Goal: Task Accomplishment & Management: Use online tool/utility

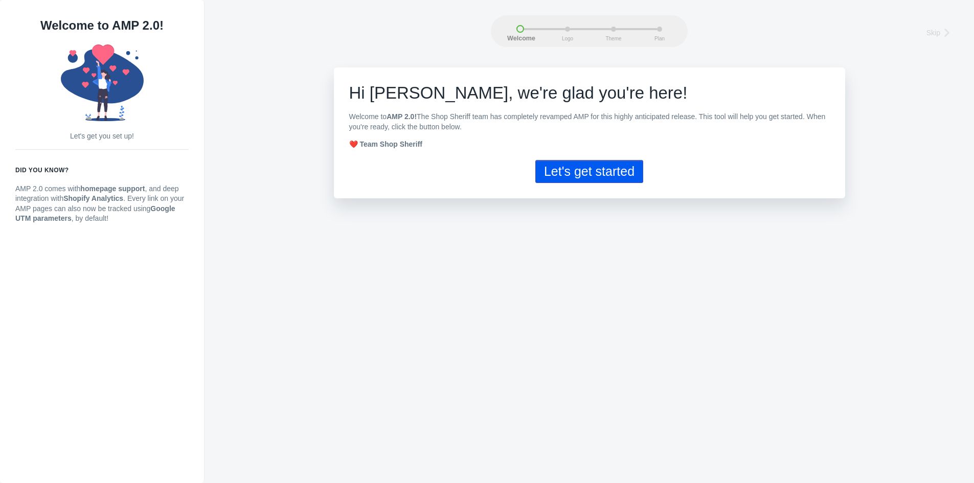
click at [576, 174] on button "Let's get started" at bounding box center [590, 171] width 108 height 23
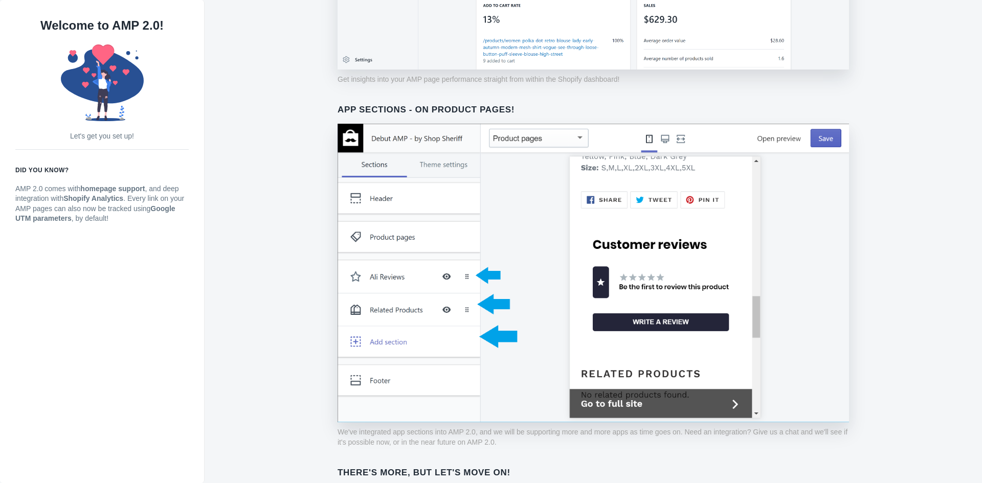
scroll to position [710, 0]
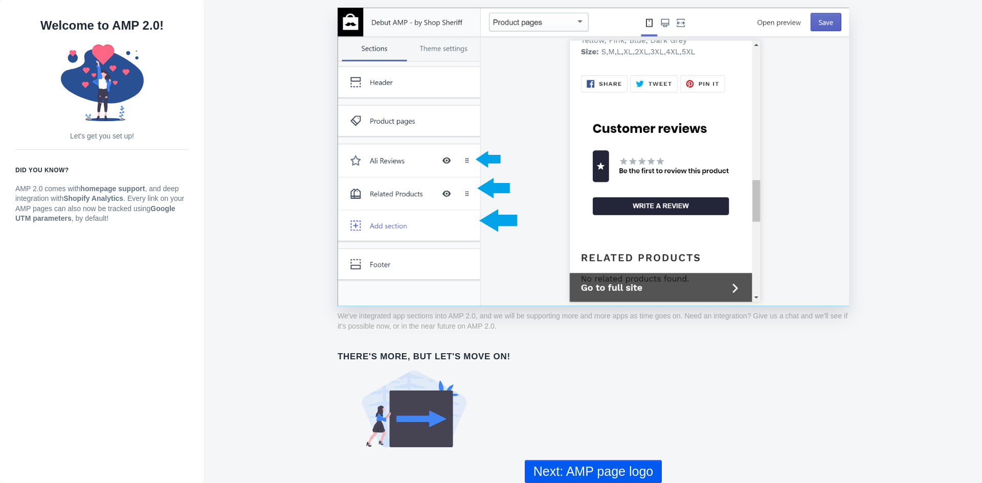
click at [536, 465] on button "Next: AMP page logo" at bounding box center [593, 471] width 137 height 23
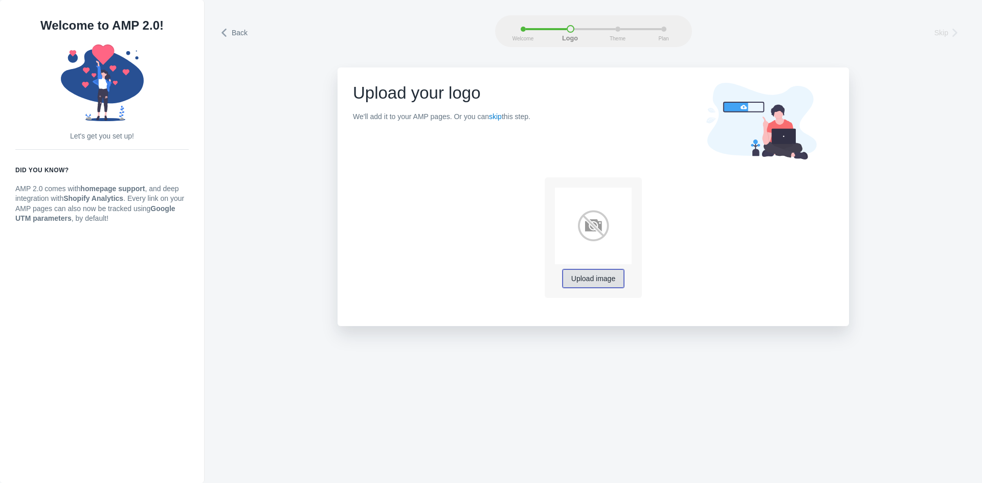
click at [588, 272] on button "Upload image" at bounding box center [593, 279] width 61 height 18
click at [491, 115] on link "skip" at bounding box center [495, 117] width 13 height 8
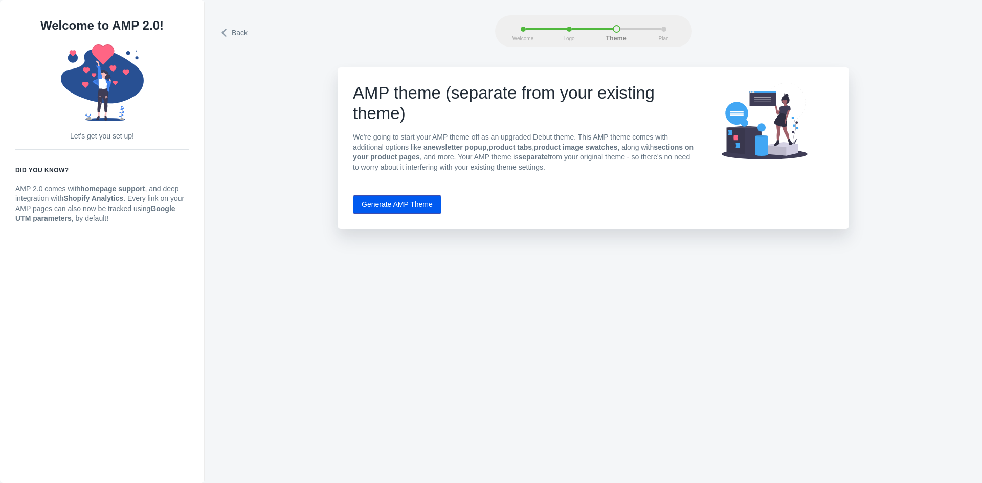
click at [379, 203] on button "Generate AMP Theme" at bounding box center [397, 204] width 88 height 18
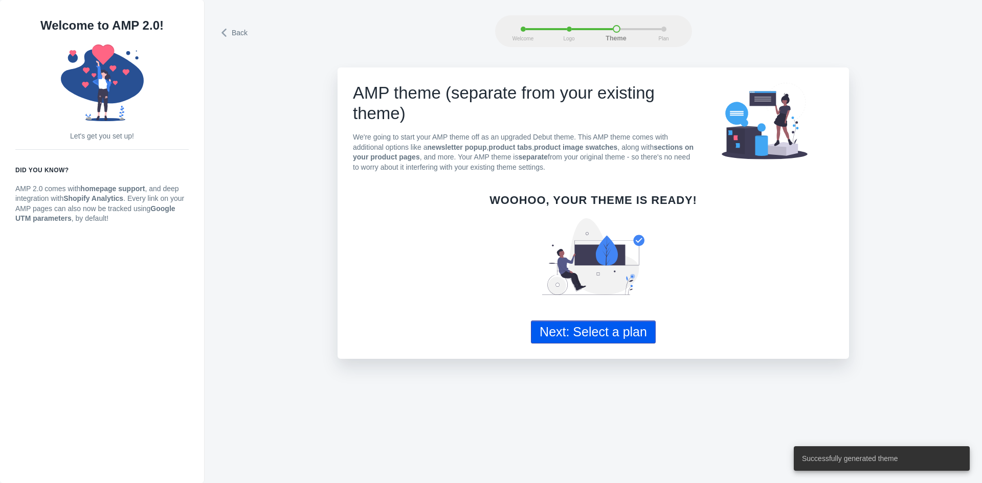
click at [628, 325] on button "Next: Select a plan" at bounding box center [593, 332] width 125 height 23
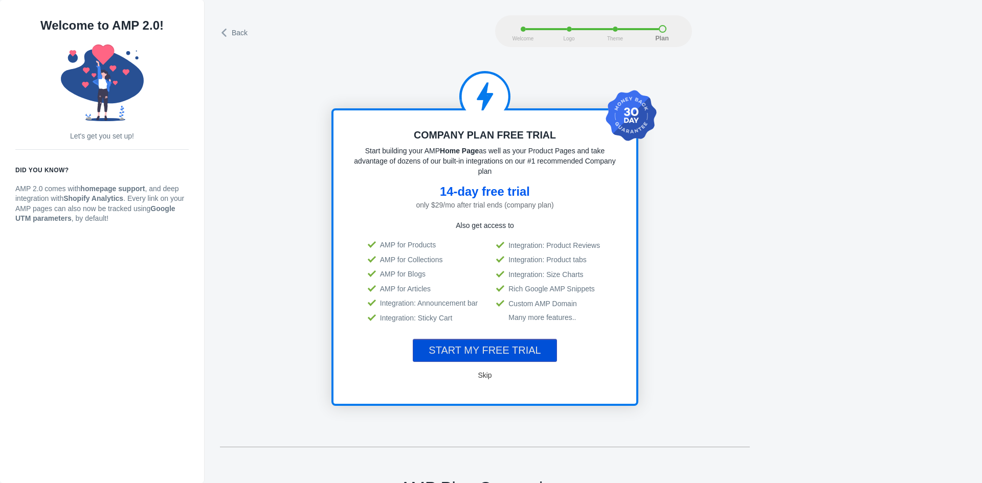
click at [501, 341] on button "START MY FREE TRIAL" at bounding box center [485, 350] width 144 height 23
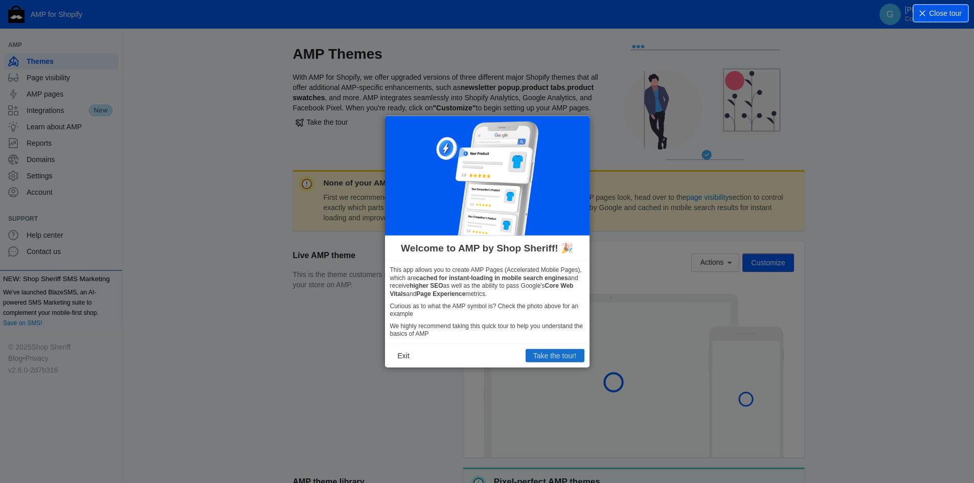
click at [552, 351] on button "Take the tour!" at bounding box center [555, 355] width 59 height 13
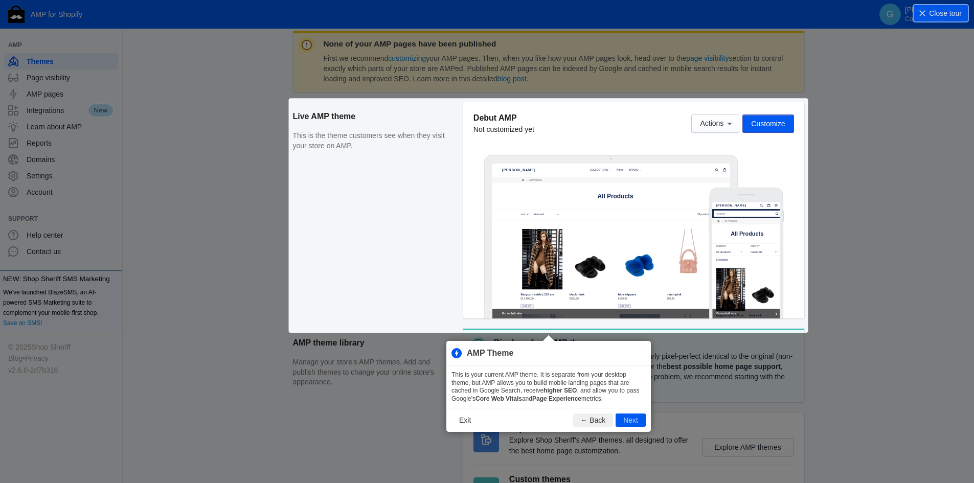
click at [724, 123] on div "None of your AMP pages have been published First we recommend customizing your …" at bounding box center [548, 279] width 511 height 497
click at [632, 420] on button "Next" at bounding box center [631, 420] width 30 height 13
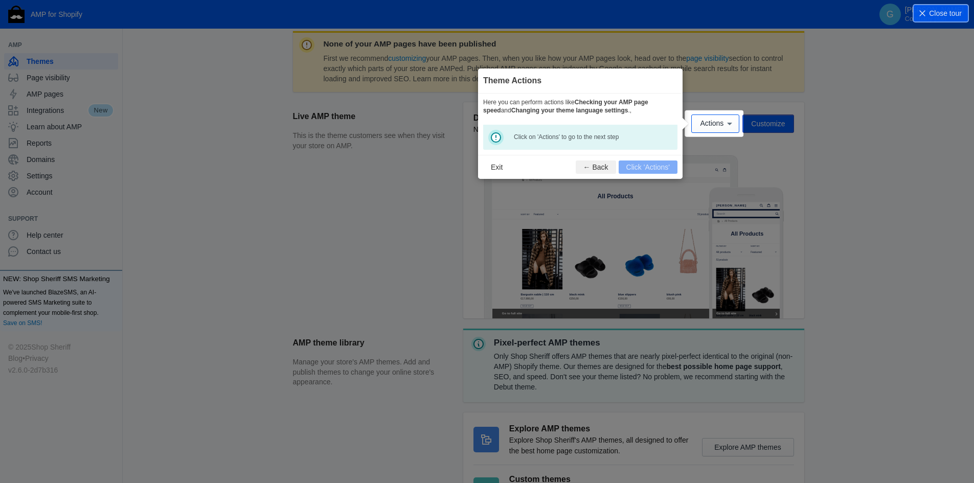
scroll to position [151, 0]
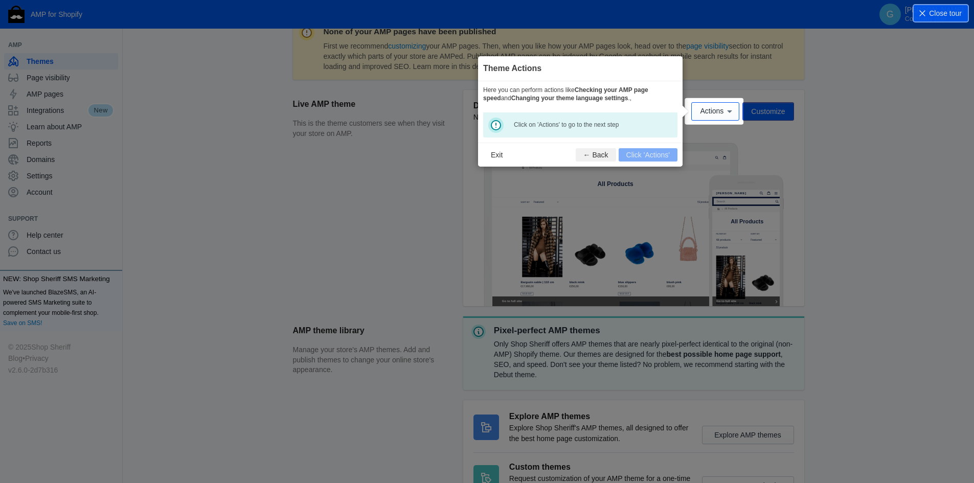
click at [639, 149] on footer "Exit ← Back Click 'Actions'" at bounding box center [580, 155] width 205 height 24
click at [712, 105] on button "Actions" at bounding box center [716, 111] width 48 height 18
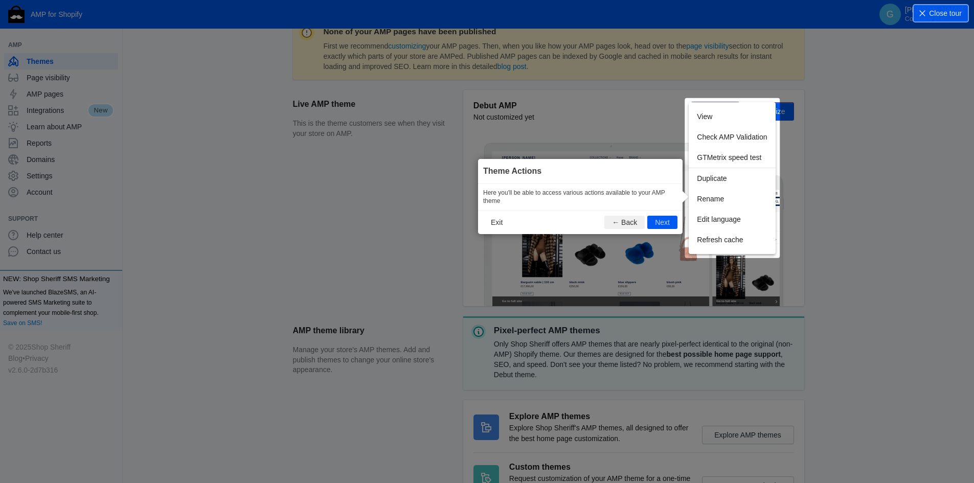
scroll to position [170, 0]
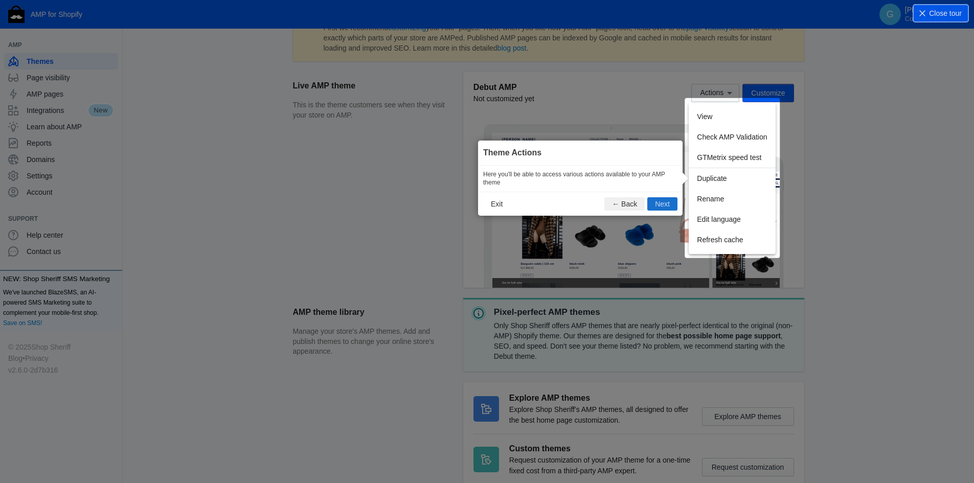
click at [668, 208] on button "Next" at bounding box center [663, 203] width 30 height 13
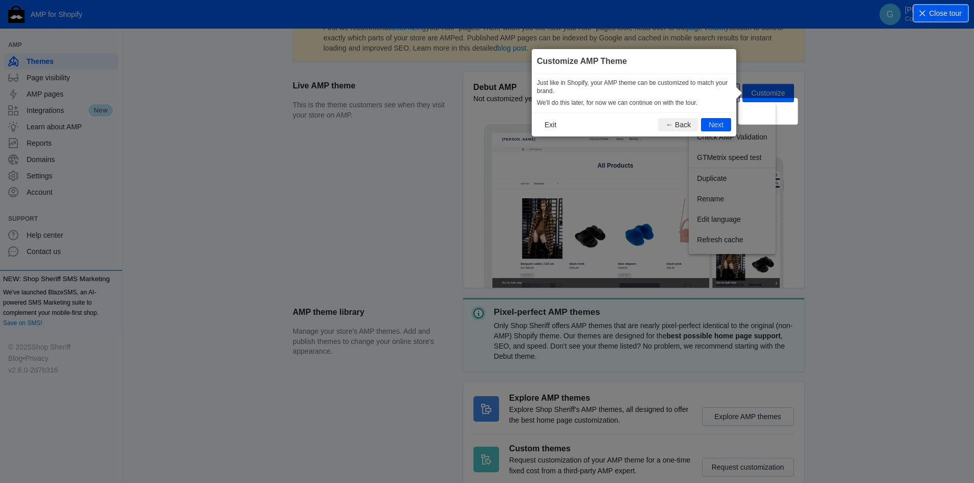
scroll to position [151, 0]
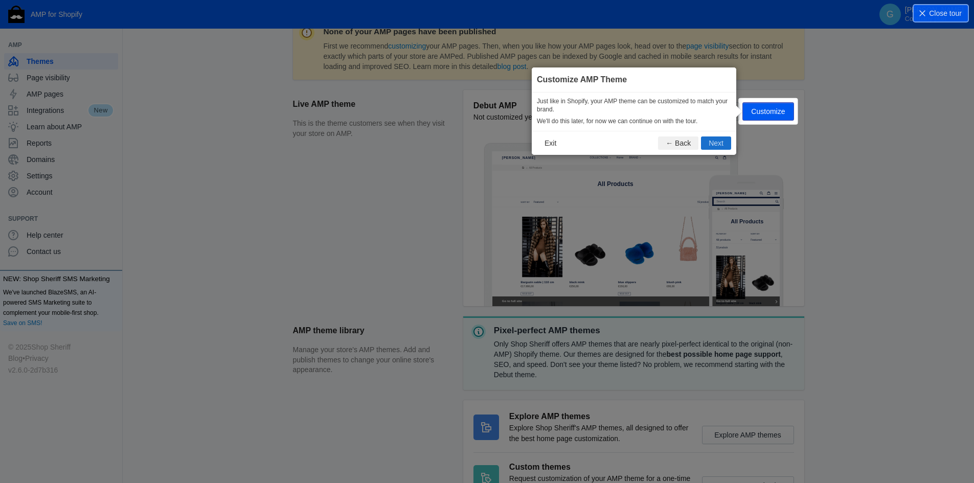
click at [706, 146] on button "Next" at bounding box center [716, 143] width 30 height 13
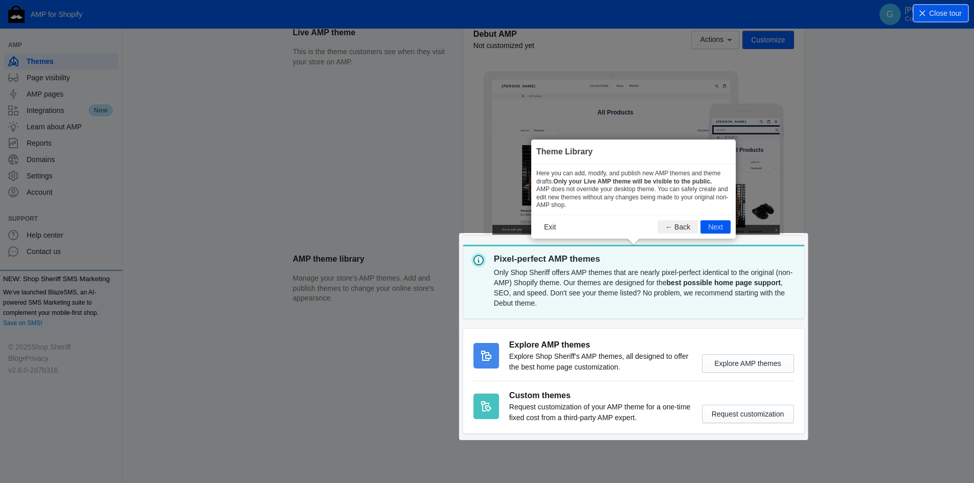
scroll to position [231, 0]
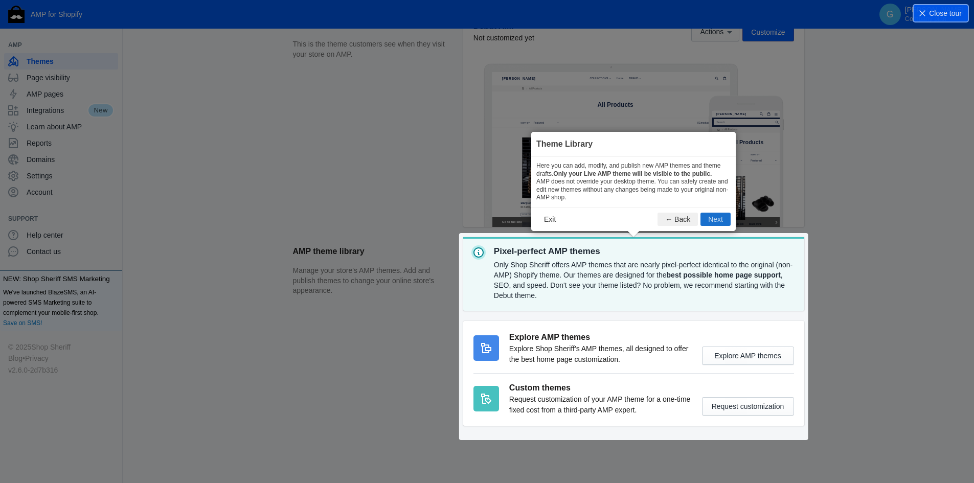
click at [710, 219] on button "Next" at bounding box center [716, 219] width 30 height 13
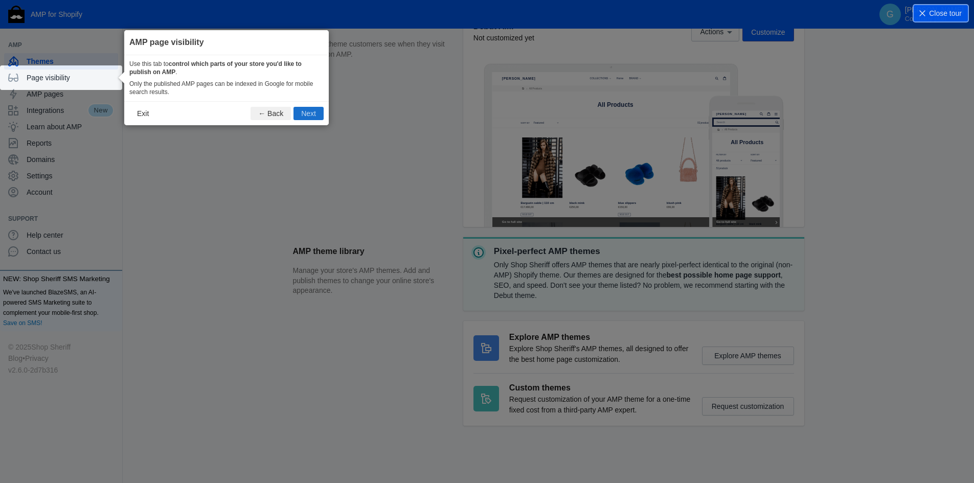
click at [307, 119] on button "Next" at bounding box center [309, 113] width 30 height 13
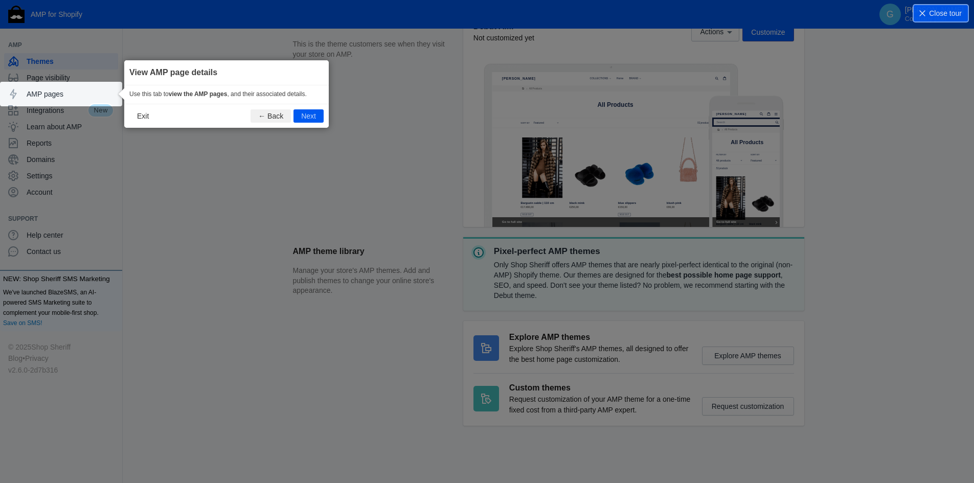
click at [307, 119] on button "Next" at bounding box center [309, 115] width 30 height 13
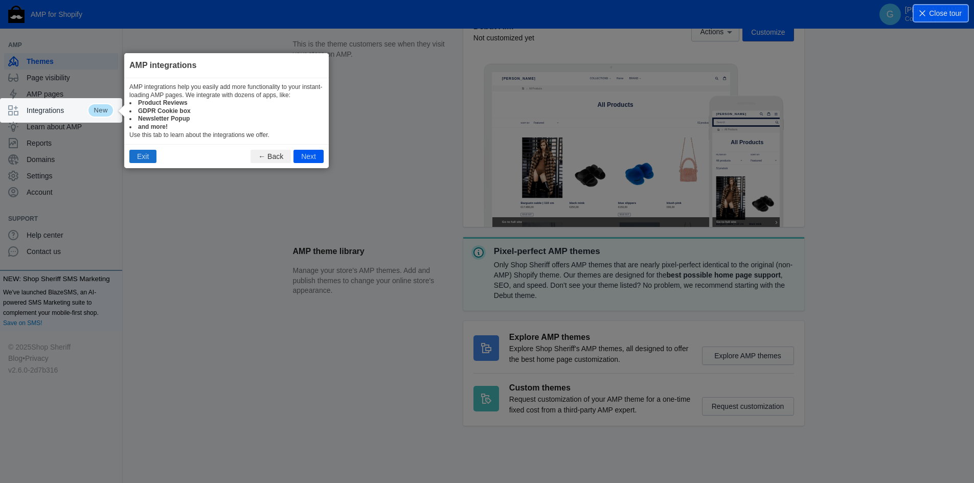
drag, startPoint x: 139, startPoint y: 158, endPoint x: 144, endPoint y: 153, distance: 6.6
click at [139, 158] on button "Exit" at bounding box center [142, 156] width 27 height 13
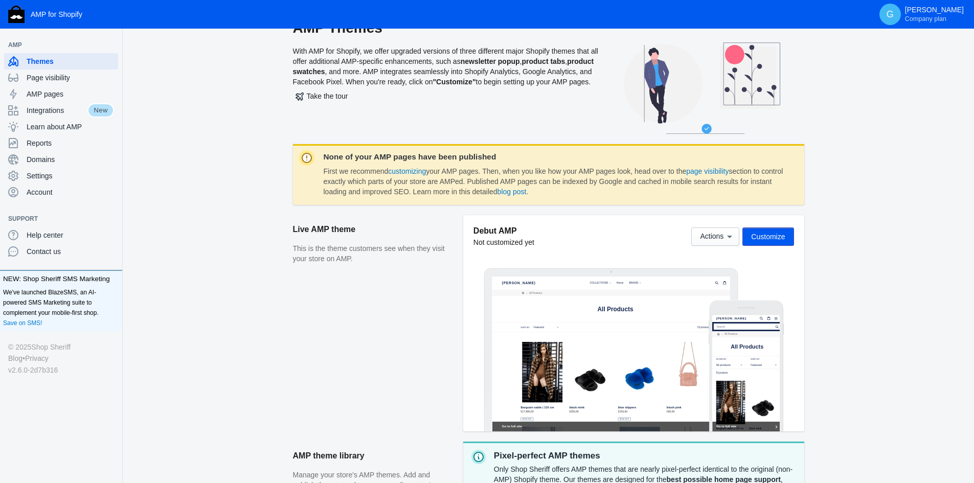
scroll to position [0, 0]
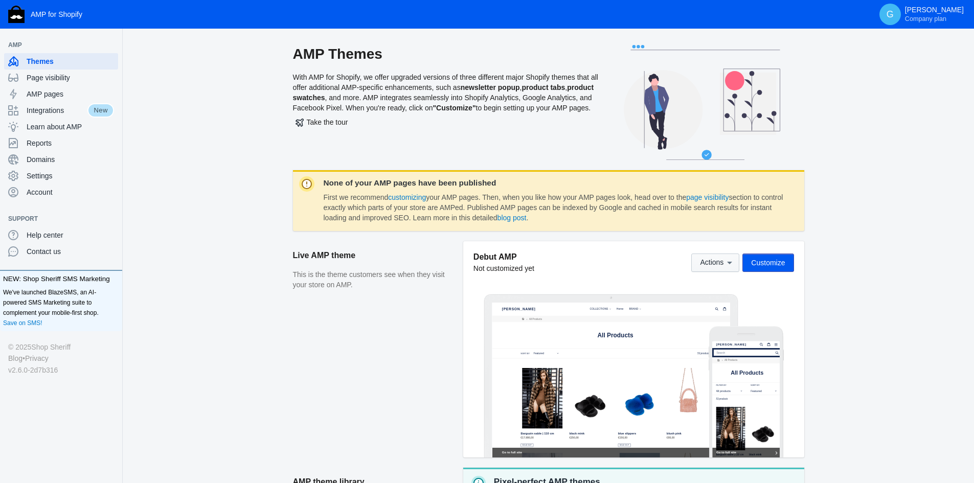
click at [726, 272] on div "Debut AMP Not customized yet Actions Customize" at bounding box center [634, 263] width 321 height 22
click at [723, 269] on button "Actions" at bounding box center [716, 263] width 48 height 18
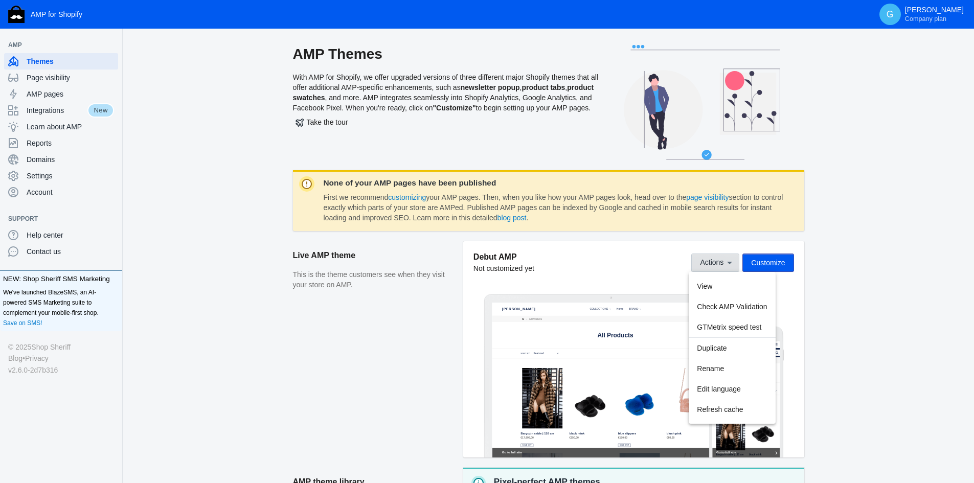
click at [723, 269] on div at bounding box center [487, 241] width 974 height 483
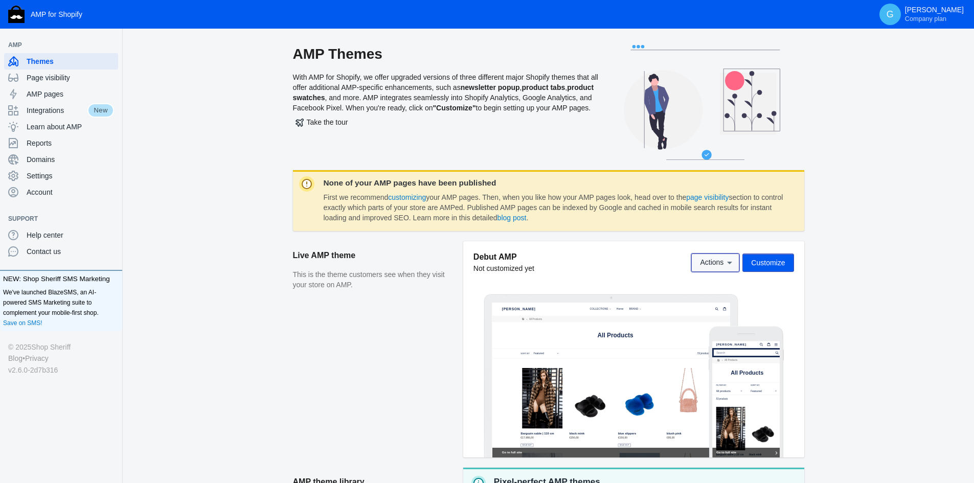
click at [723, 269] on button "Actions" at bounding box center [716, 263] width 48 height 18
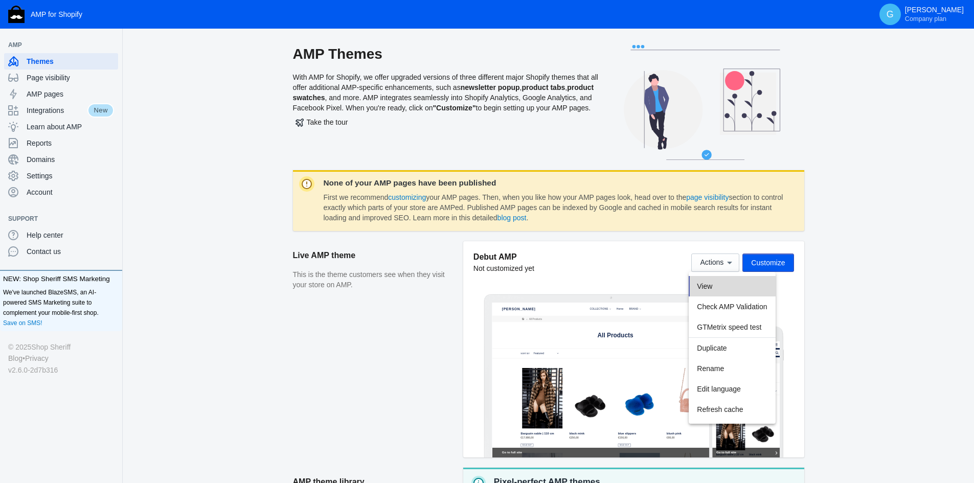
click at [730, 295] on button "View" at bounding box center [732, 286] width 86 height 20
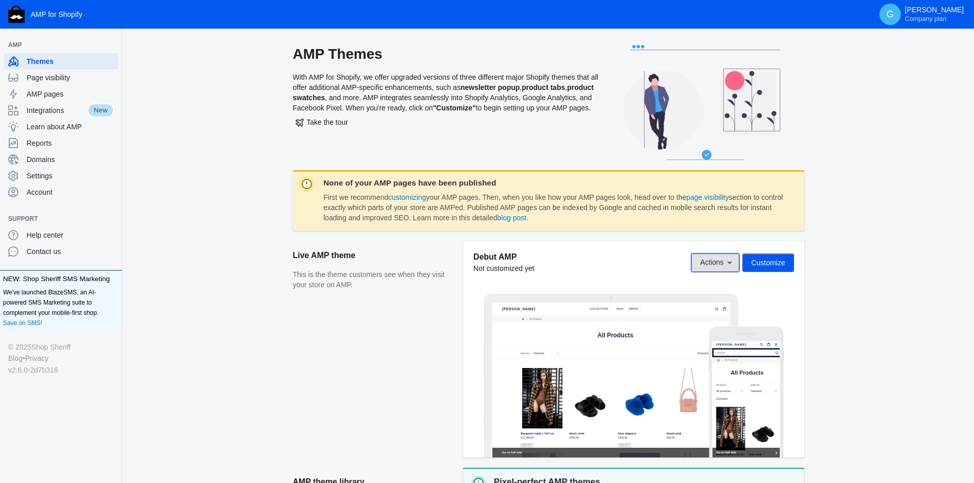
click at [728, 263] on icon at bounding box center [730, 263] width 10 height 10
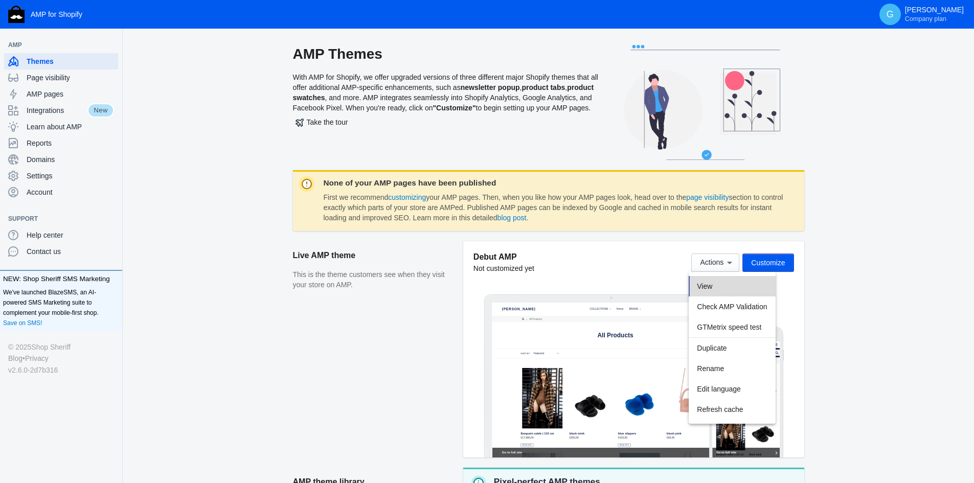
click at [726, 280] on button "View" at bounding box center [732, 286] width 86 height 20
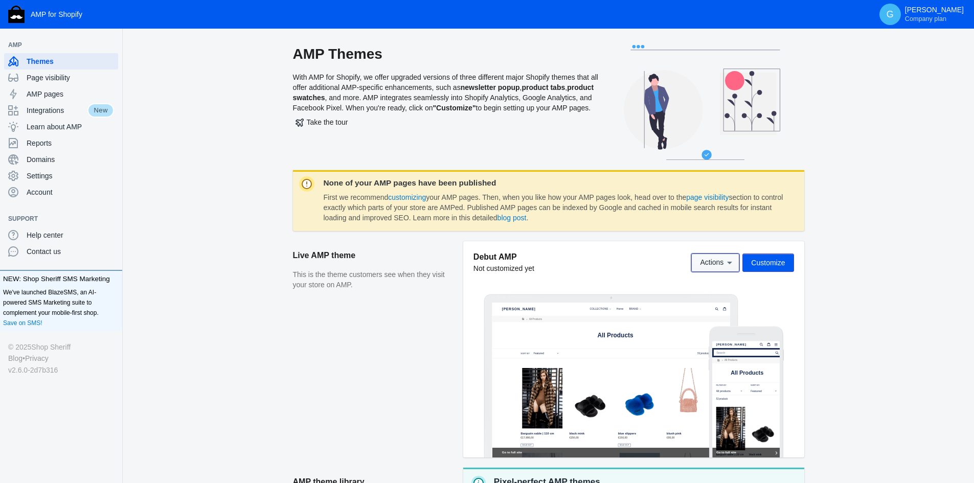
click at [715, 260] on span "Actions" at bounding box center [712, 263] width 24 height 8
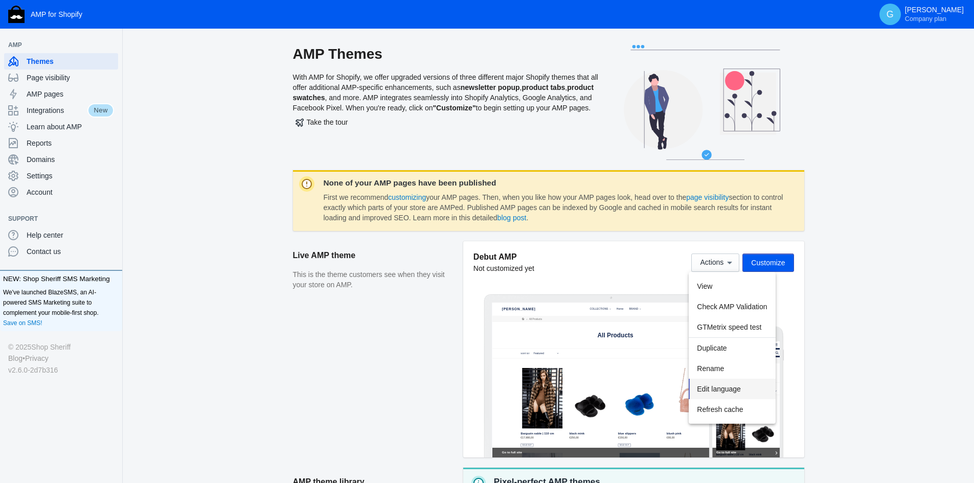
click at [737, 397] on button "Edit language" at bounding box center [732, 389] width 86 height 20
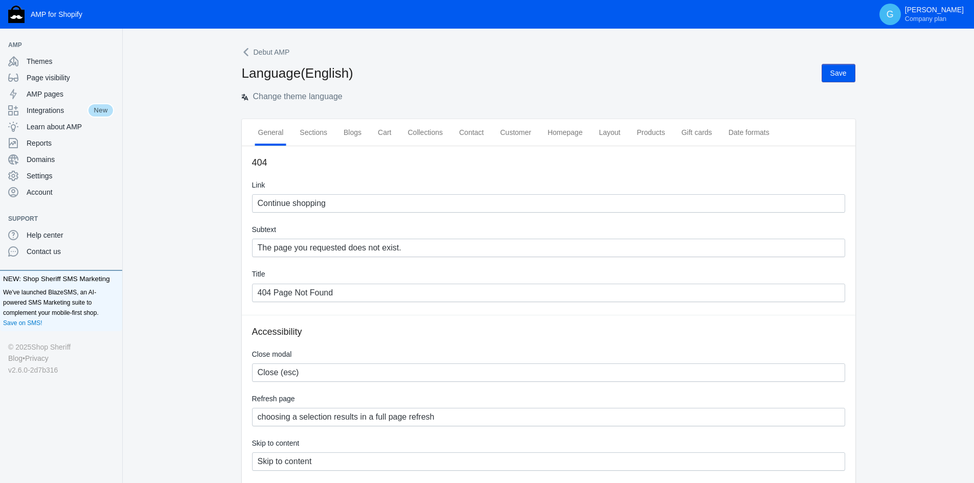
click at [267, 54] on span "Debut AMP" at bounding box center [272, 52] width 36 height 10
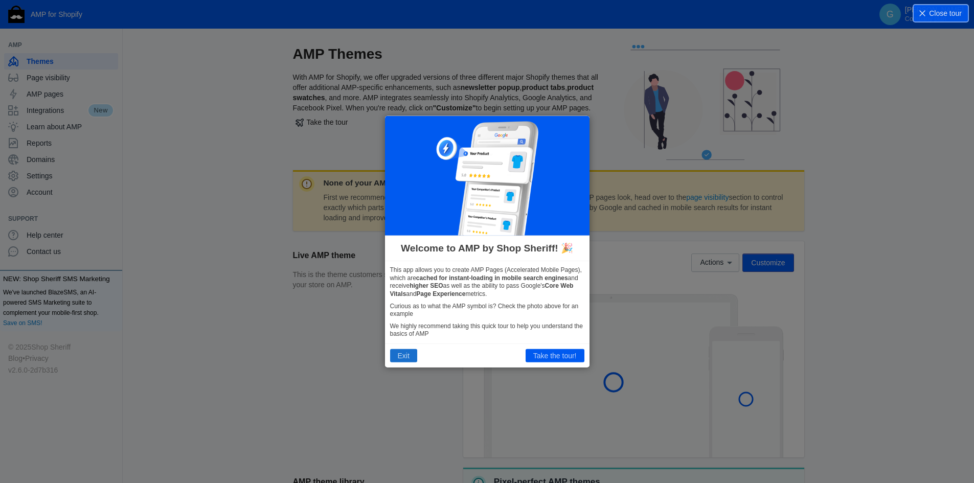
click at [409, 350] on button "Exit" at bounding box center [403, 355] width 27 height 13
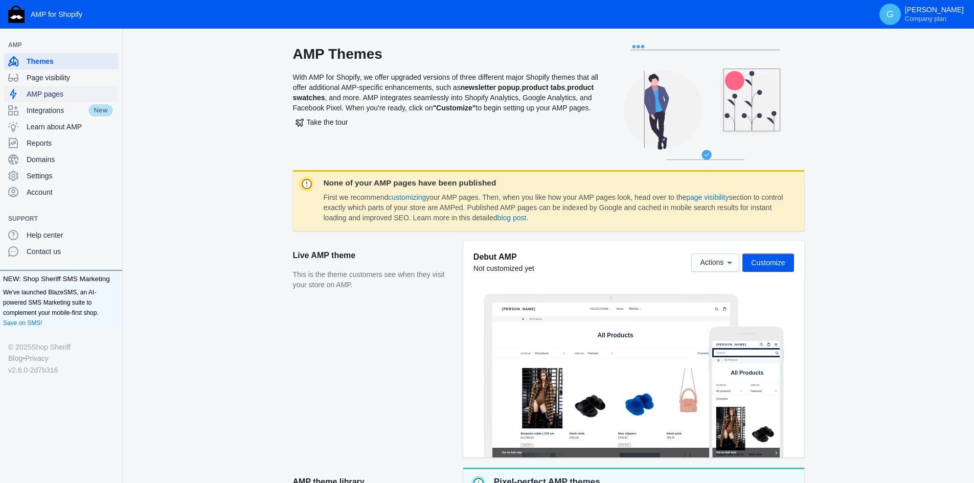
click at [27, 97] on span "AMP pages" at bounding box center [70, 94] width 87 height 10
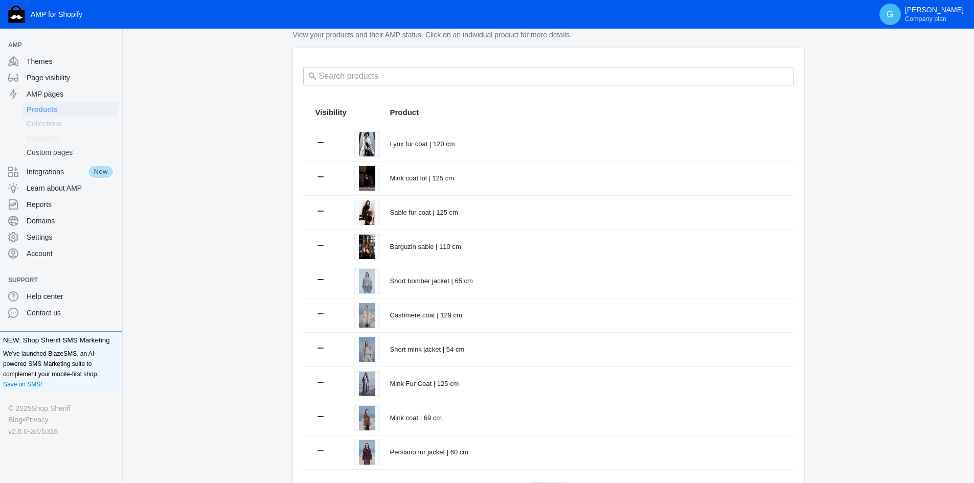
scroll to position [121, 0]
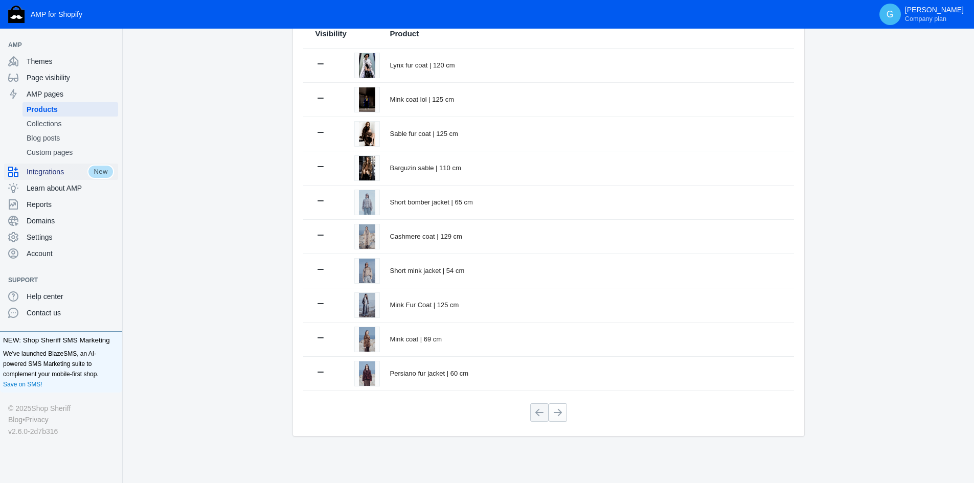
click at [69, 169] on span "Integrations" at bounding box center [57, 172] width 61 height 10
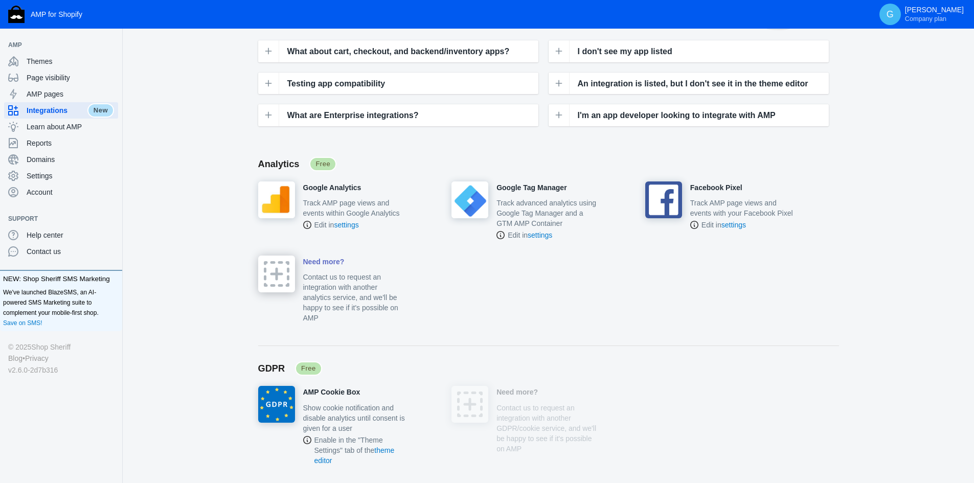
scroll to position [153, 0]
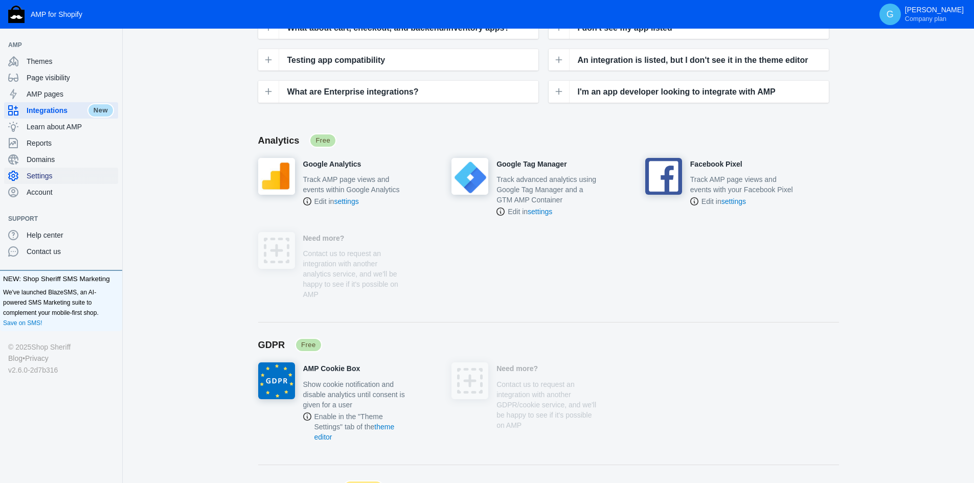
click at [14, 175] on icon at bounding box center [13, 176] width 10 height 10
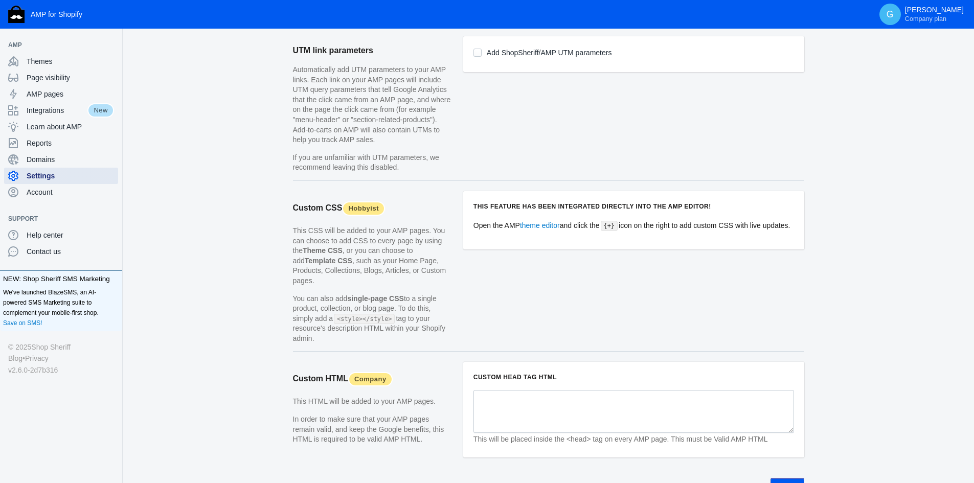
scroll to position [920, 0]
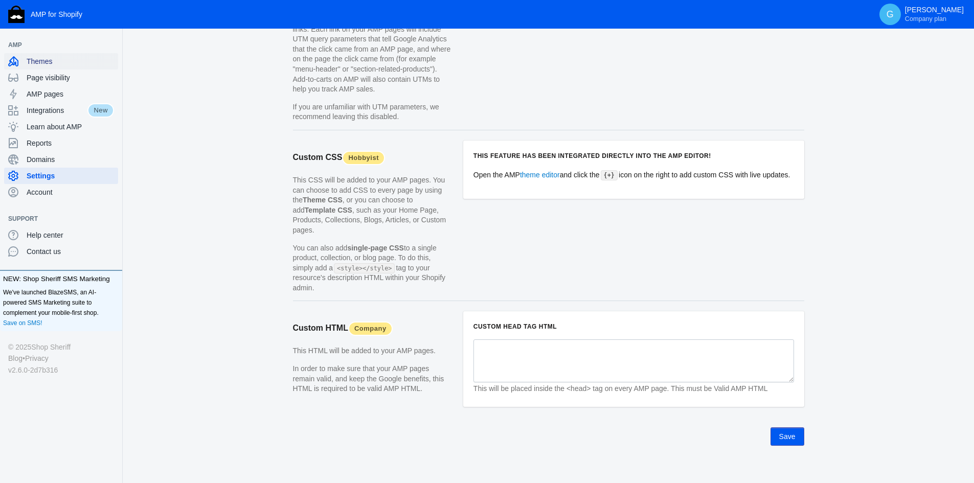
click at [54, 66] on div "Themes" at bounding box center [61, 61] width 106 height 16
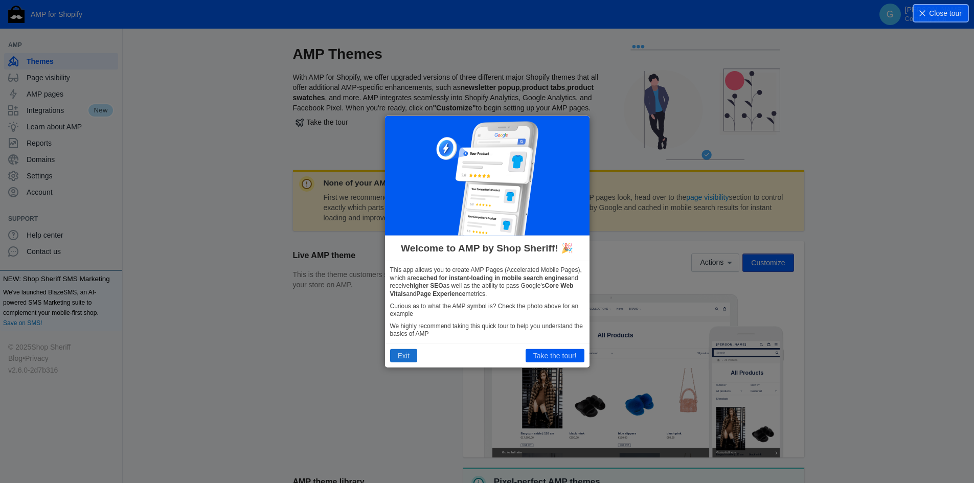
click at [398, 358] on button "Exit" at bounding box center [403, 355] width 27 height 13
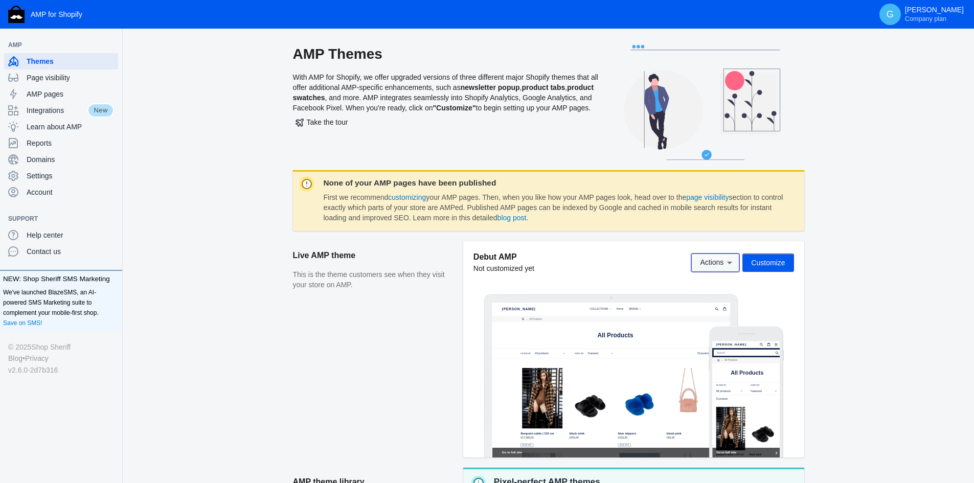
click at [723, 256] on button "Actions" at bounding box center [716, 263] width 48 height 18
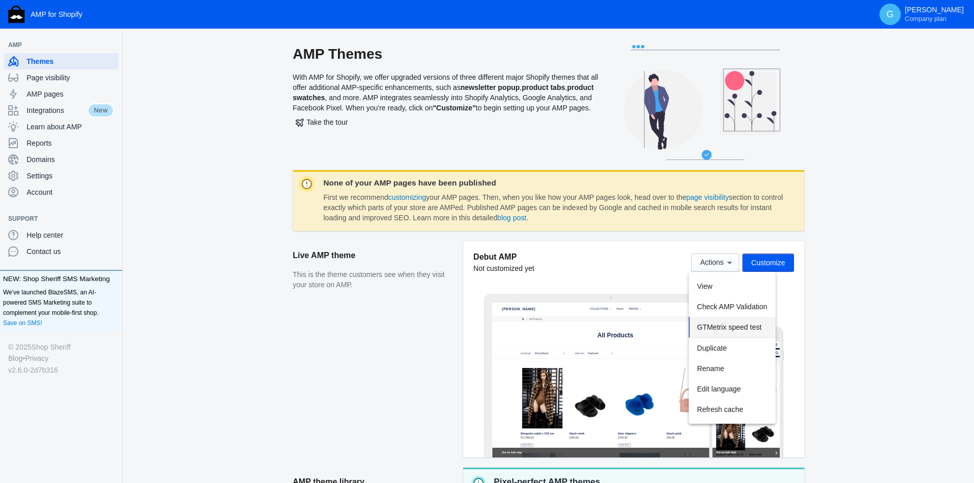
click at [757, 329] on span "GTMetrix speed test" at bounding box center [729, 327] width 64 height 8
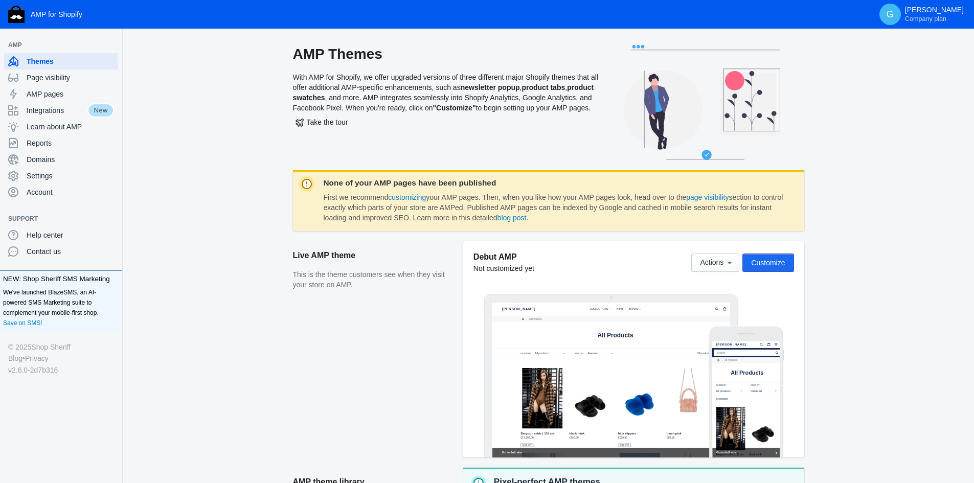
click at [767, 254] on button "Customize" at bounding box center [768, 263] width 51 height 18
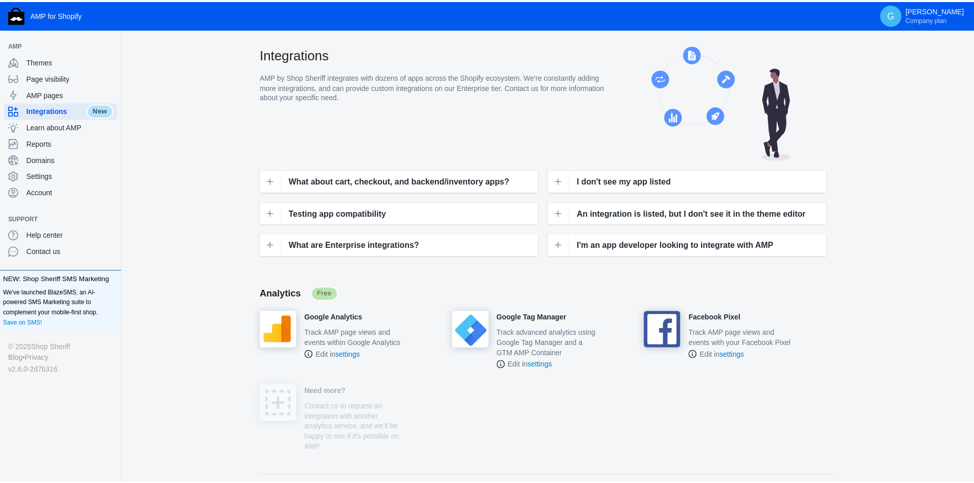
scroll to position [153, 0]
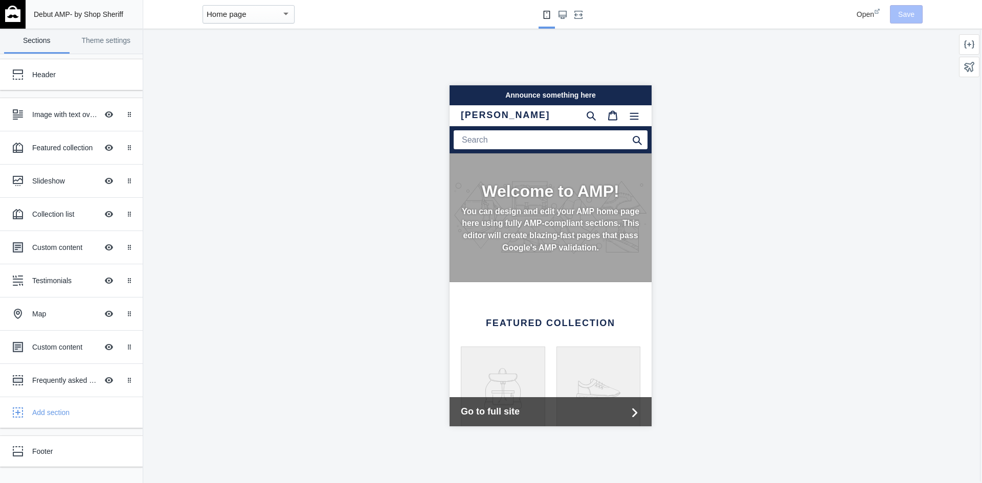
scroll to position [0, 172]
click at [284, 22] on div "Home page" at bounding box center [249, 14] width 92 height 18
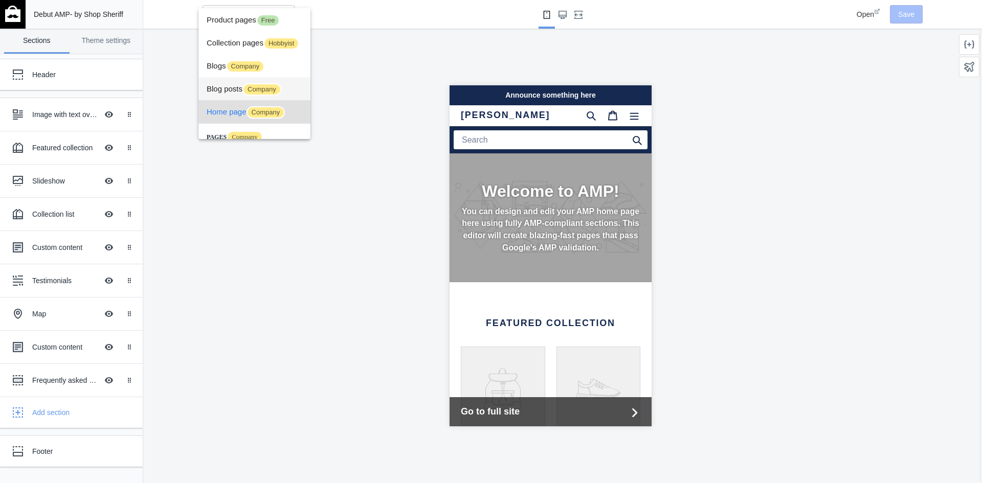
scroll to position [38, 0]
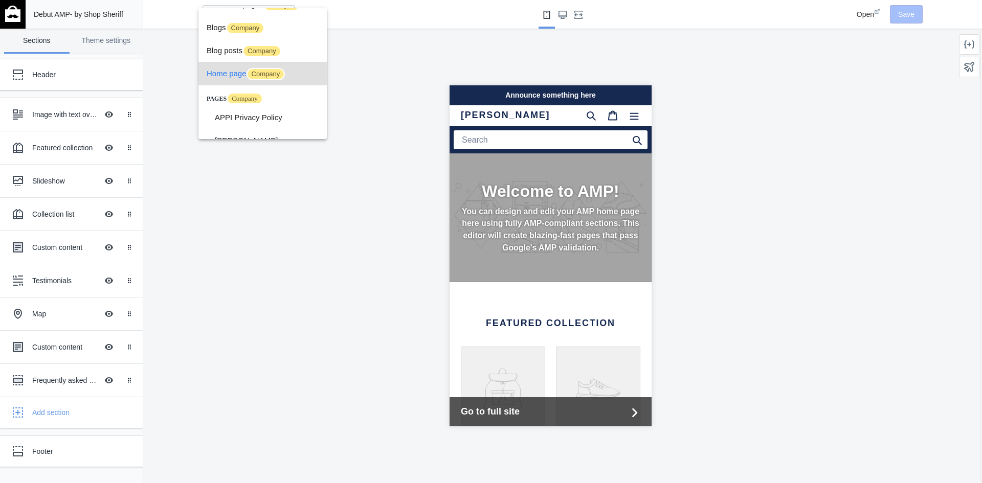
click at [118, 37] on div at bounding box center [491, 241] width 982 height 483
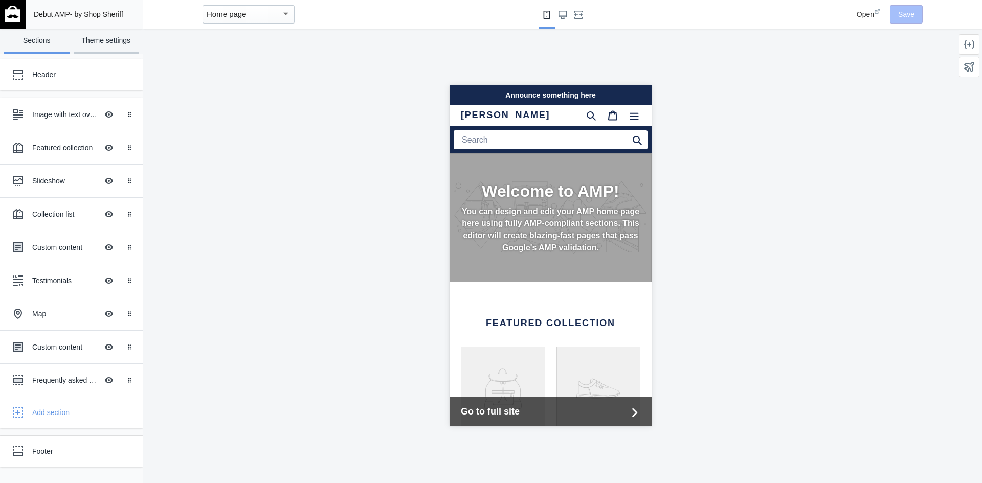
click at [118, 37] on link "Theme settings" at bounding box center [106, 41] width 65 height 25
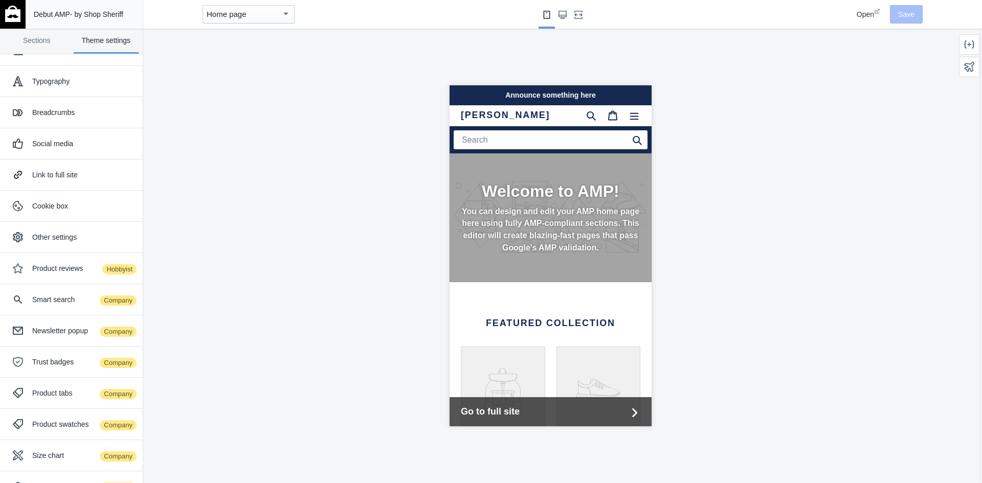
scroll to position [49, 0]
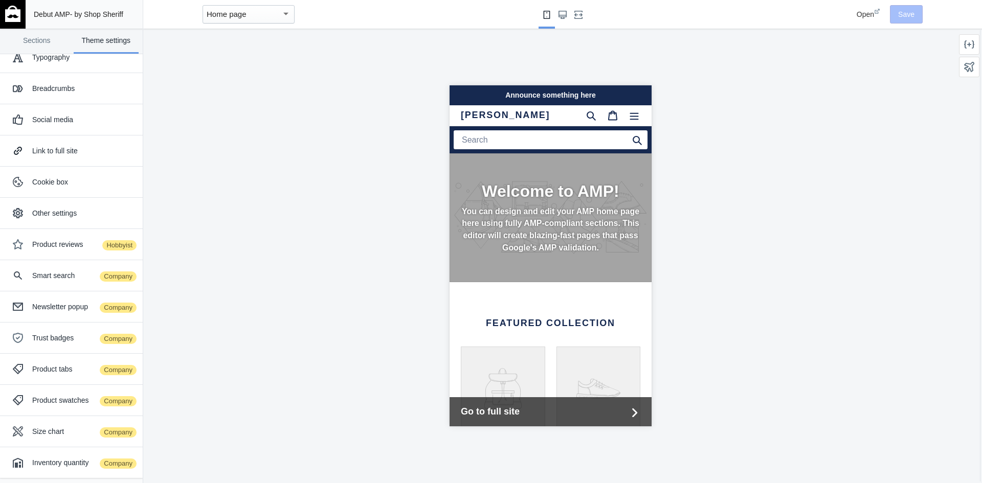
click at [6, 21] on img at bounding box center [12, 14] width 15 height 16
